Goal: Transaction & Acquisition: Purchase product/service

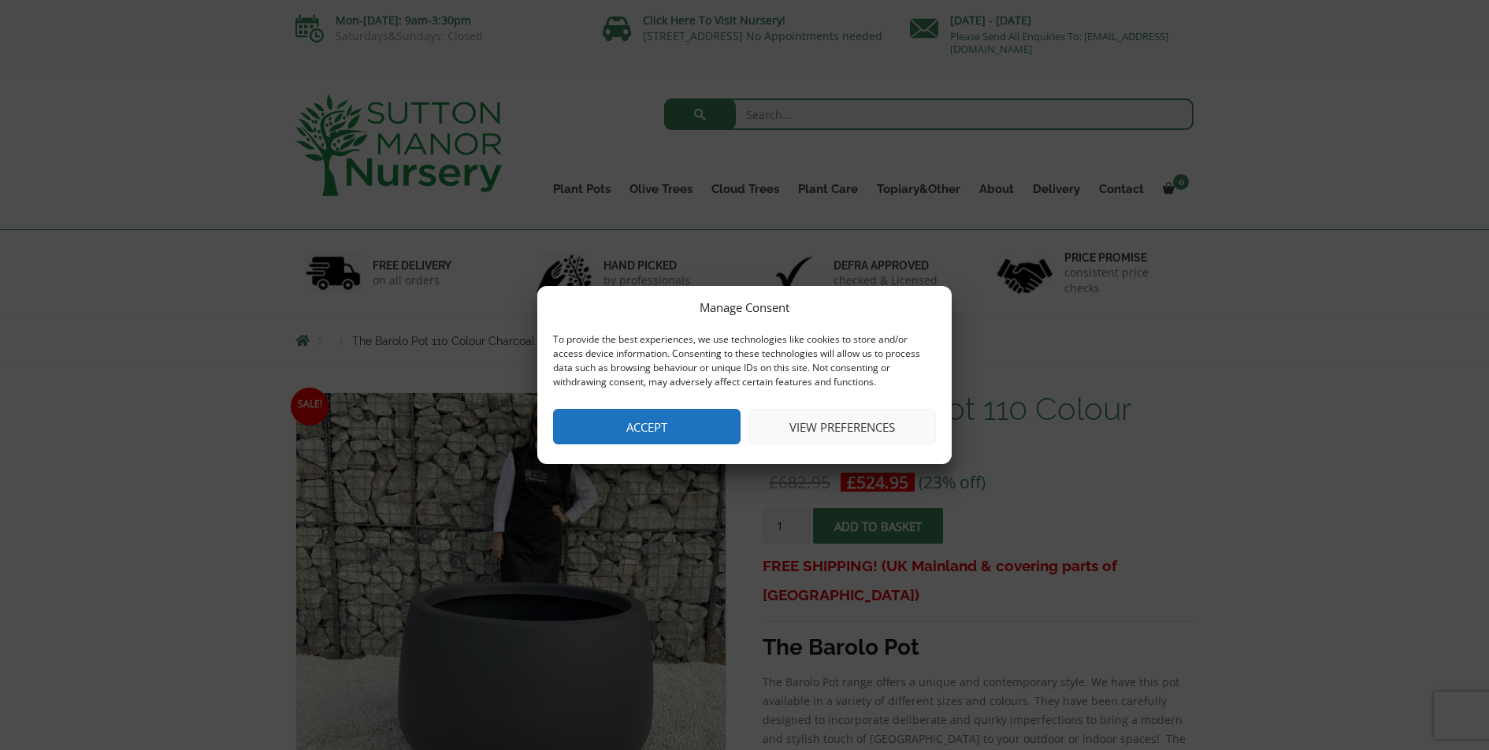
click at [652, 425] on button "Accept" at bounding box center [646, 426] width 187 height 35
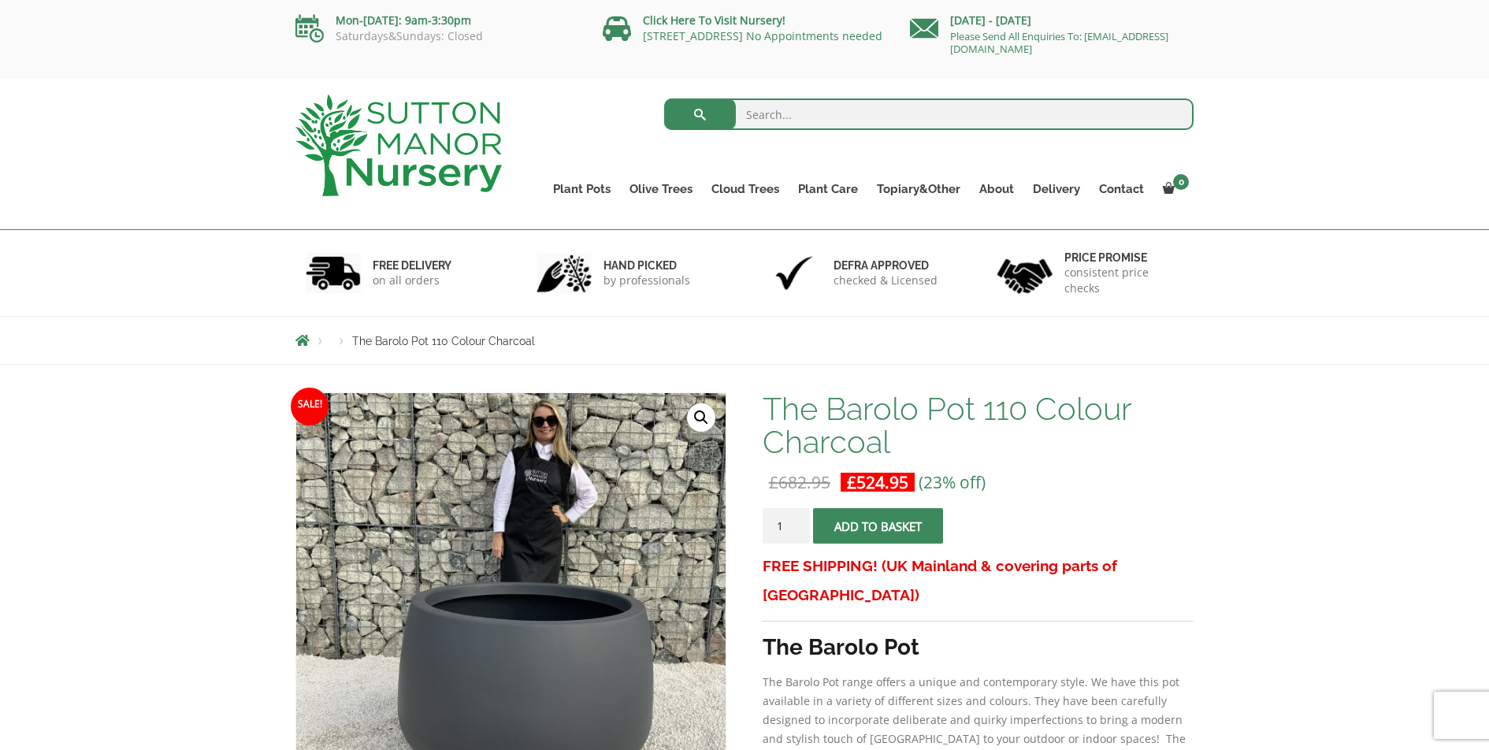
click at [789, 113] on input "search" at bounding box center [929, 114] width 530 height 32
type input "barolo pot"
click at [664, 98] on button "submit" at bounding box center [700, 114] width 72 height 32
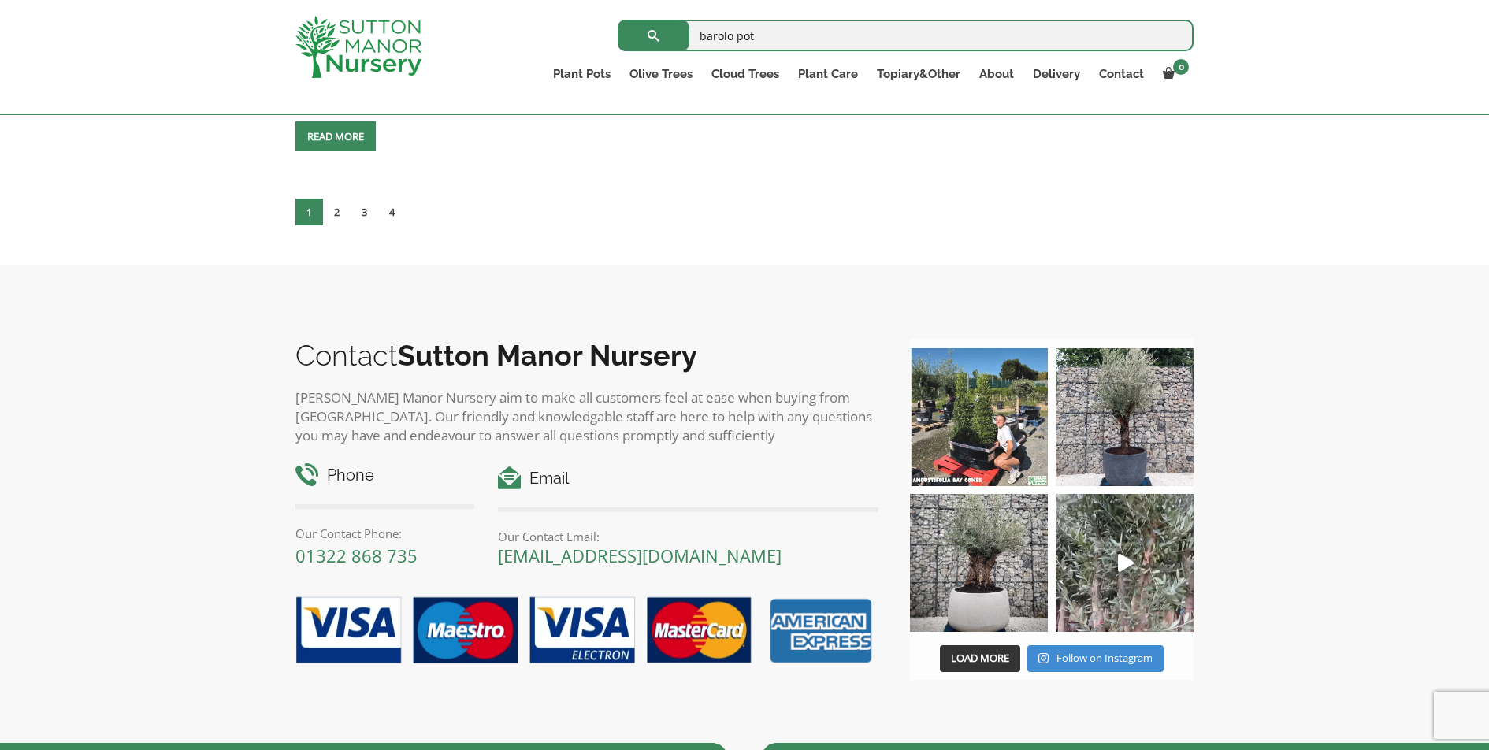
scroll to position [6947, 0]
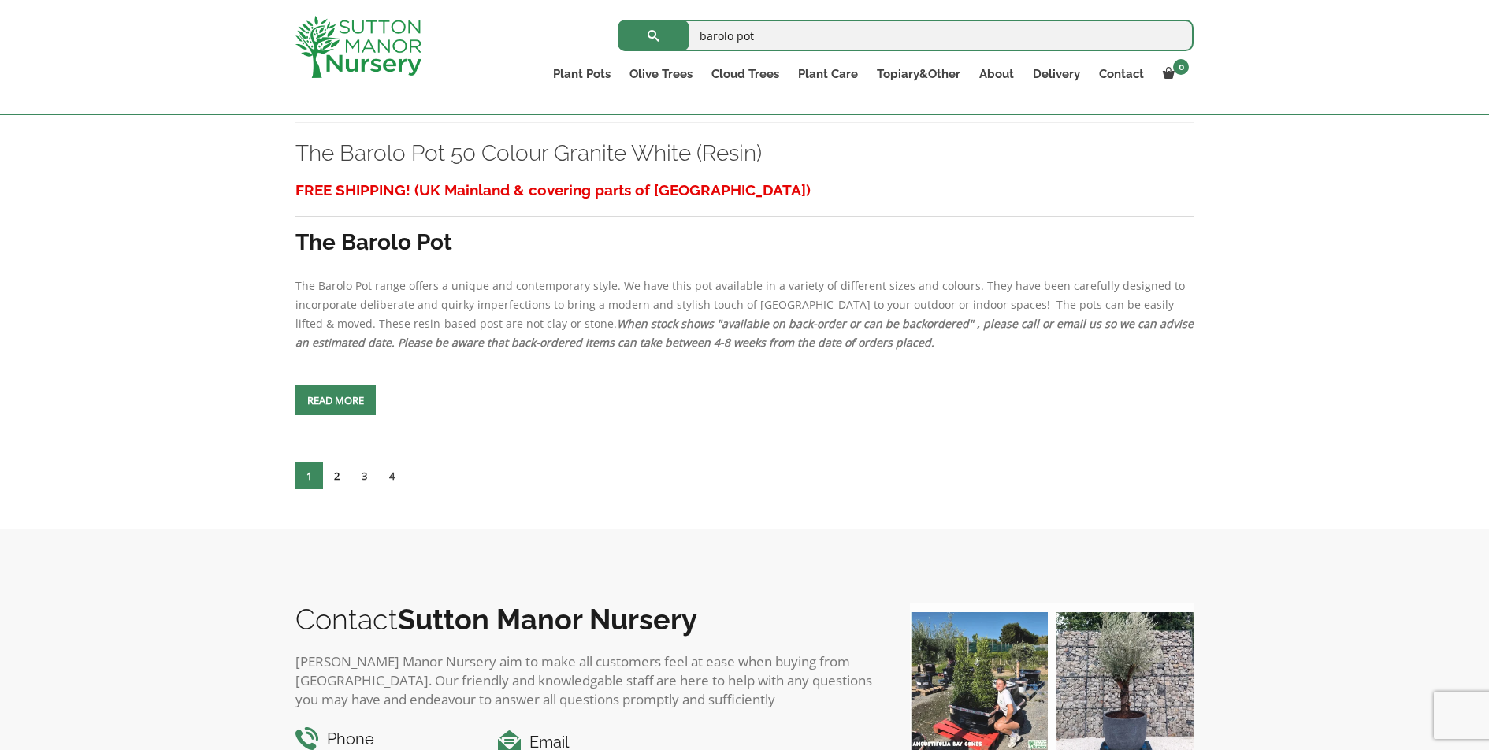
click at [335, 474] on link "2" at bounding box center [337, 475] width 28 height 27
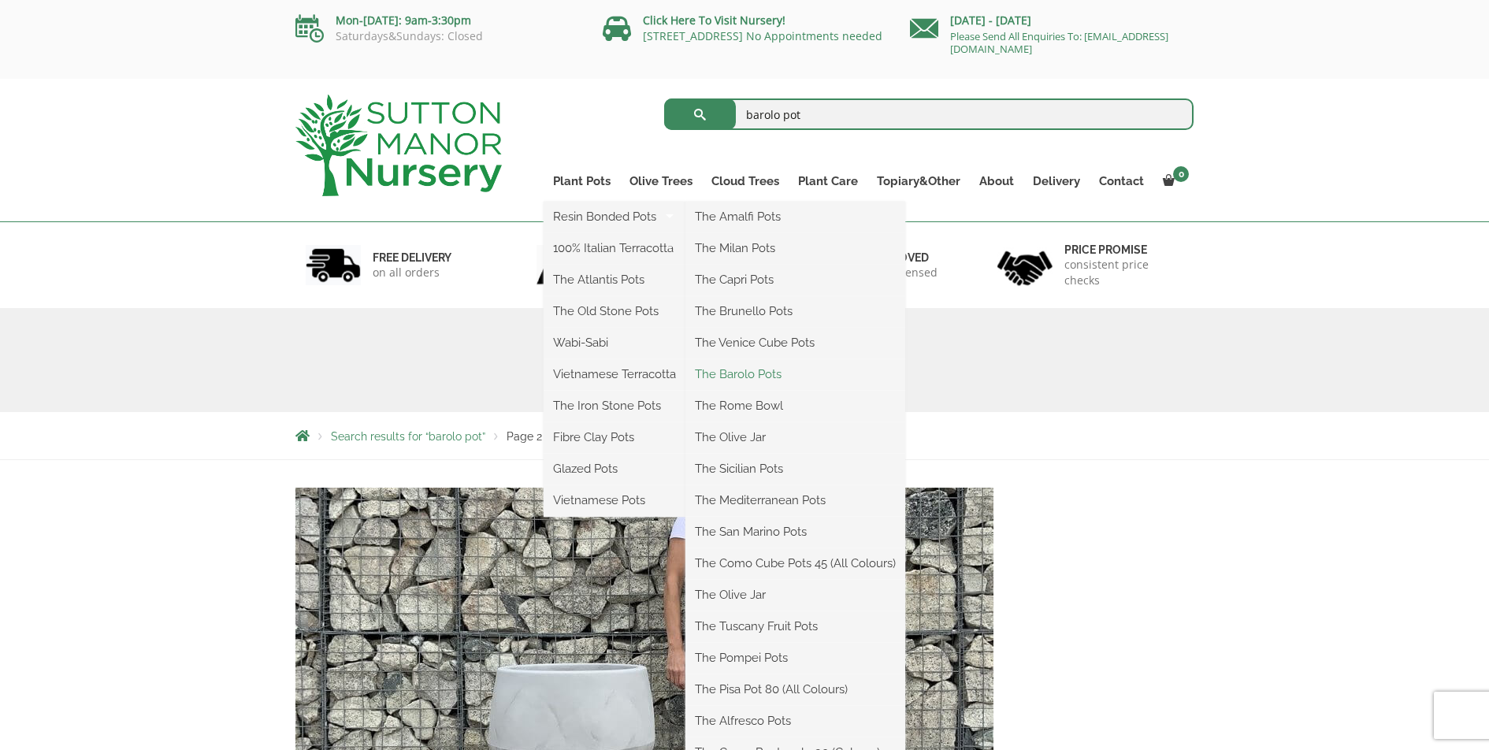
click at [738, 375] on link "The Barolo Pots" at bounding box center [795, 374] width 220 height 24
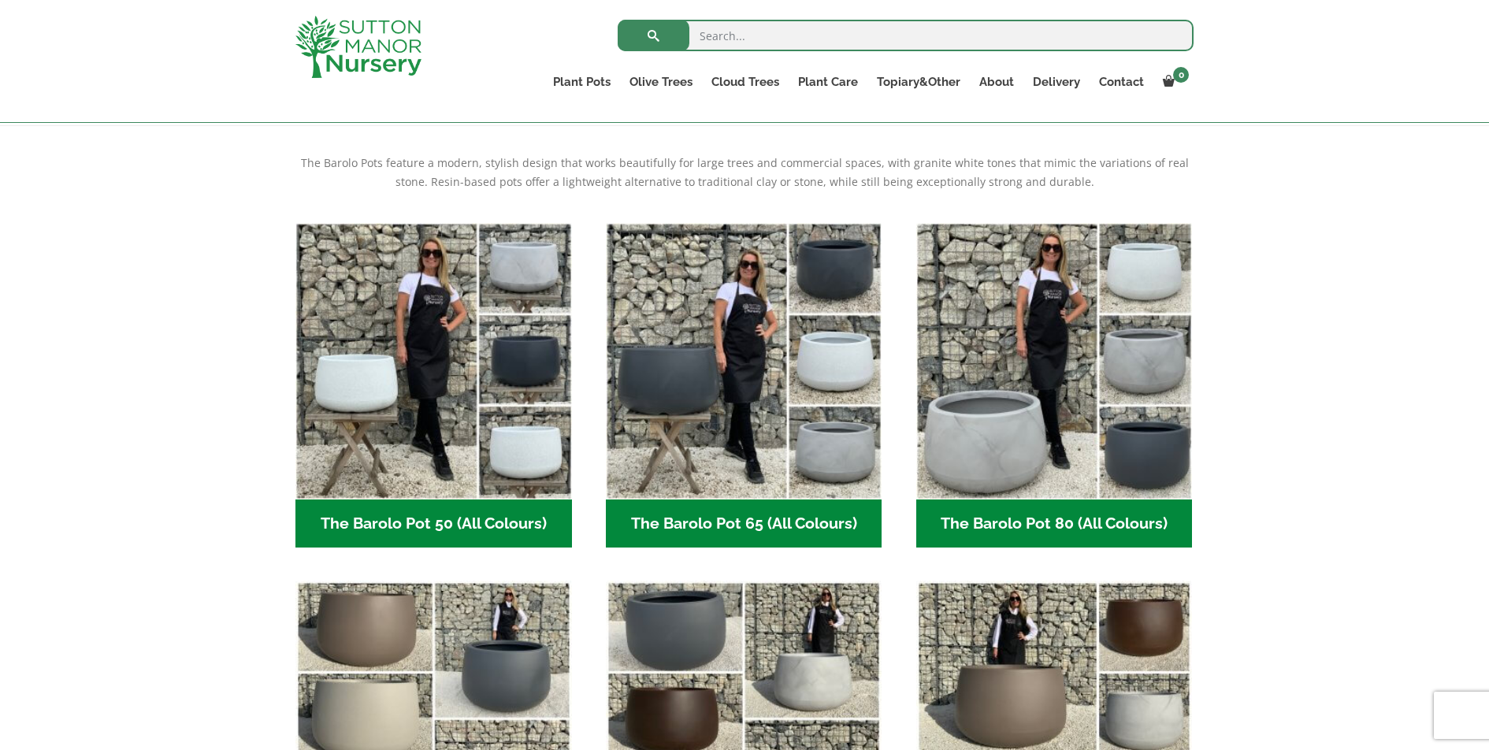
scroll to position [686, 0]
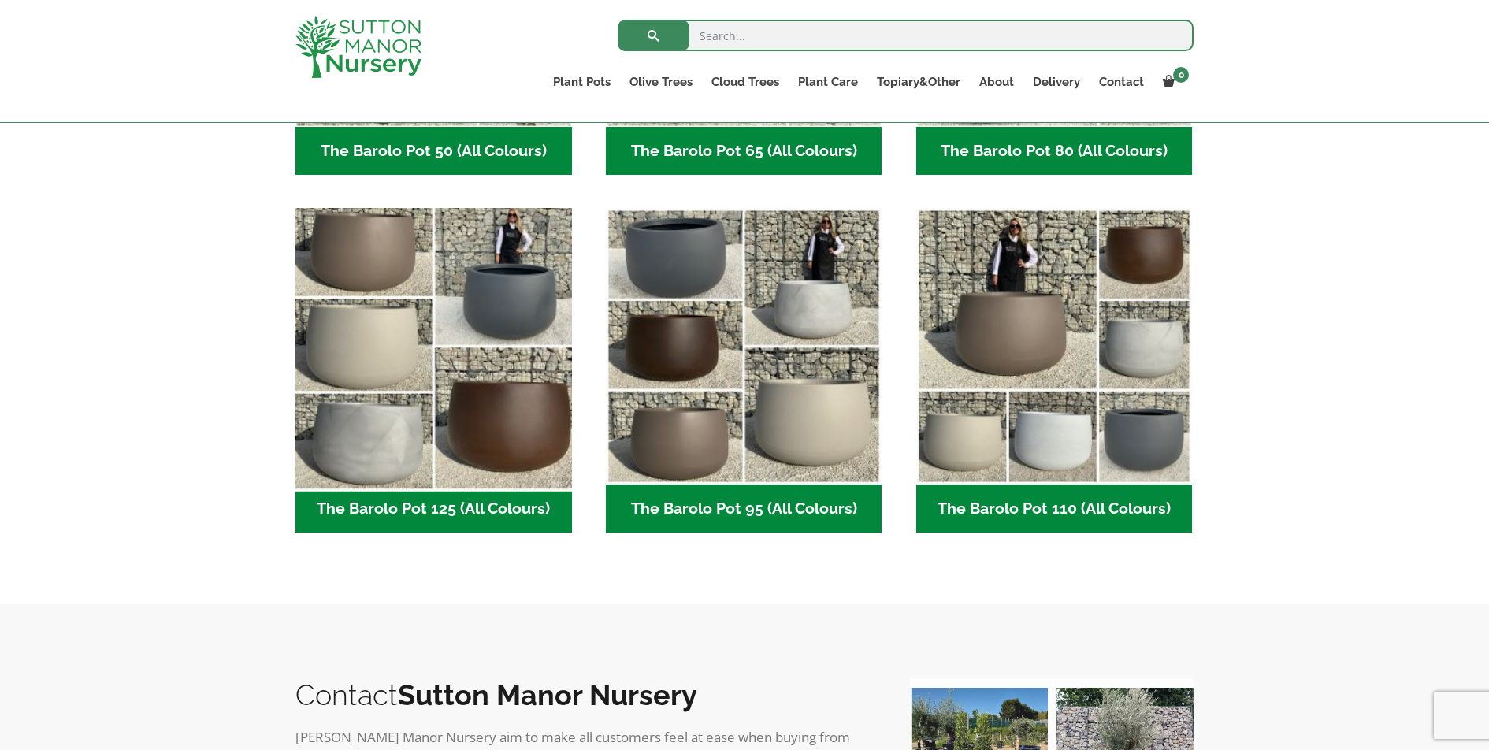
click at [515, 342] on img "Visit product category The Barolo Pot 125 (All Colours)" at bounding box center [433, 347] width 290 height 290
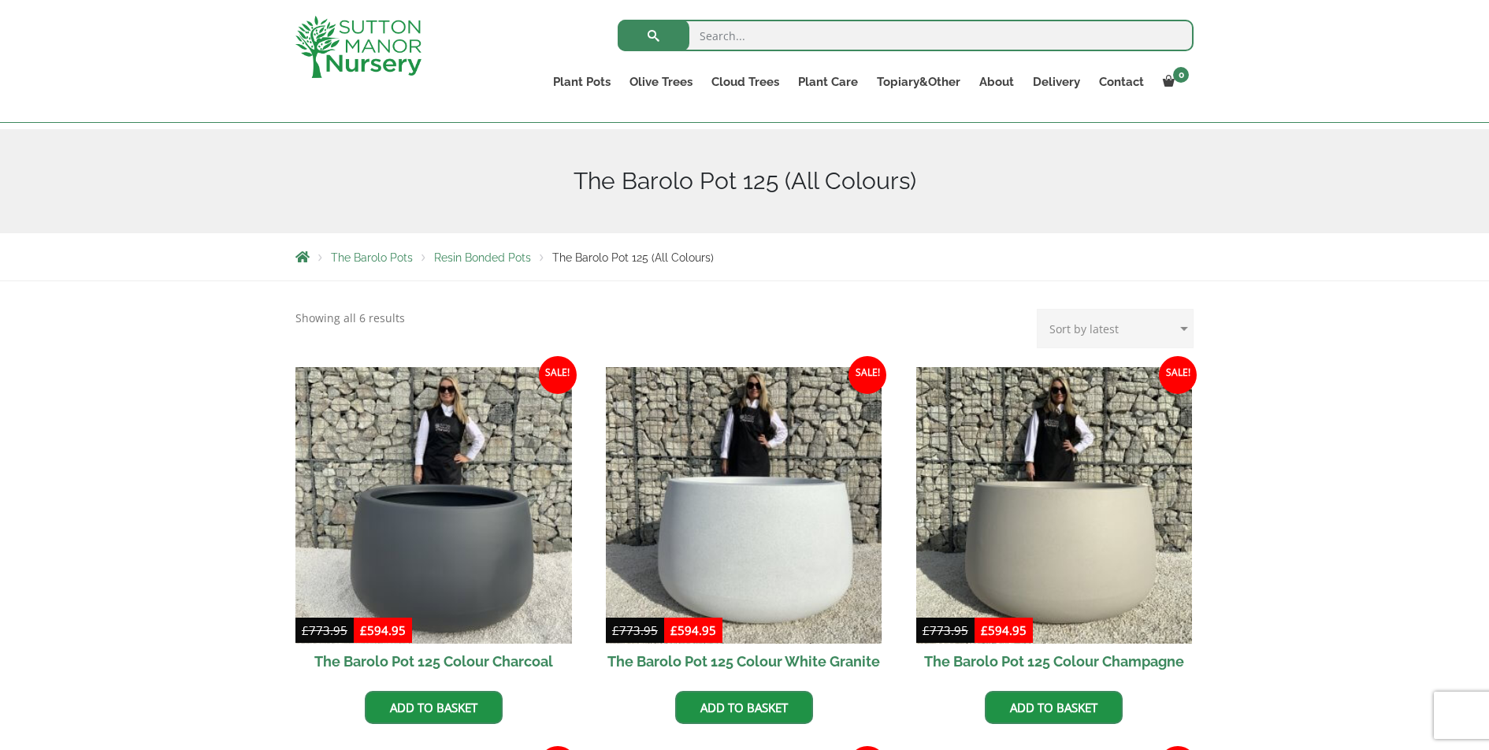
scroll to position [80, 0]
